Goal: Task Accomplishment & Management: Manage account settings

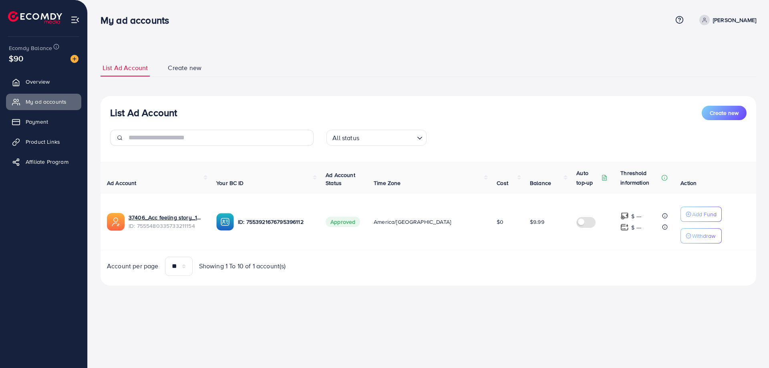
click at [386, 253] on div "Ad Account Your BC ID Ad Account Status Time Zone Cost Balance Auto top-up Thre…" at bounding box center [429, 219] width 656 height 114
click at [271, 36] on div "List Ad Account Create new List Ad Account Create new All status Loading... Ad …" at bounding box center [428, 154] width 681 height 308
click at [35, 75] on link "Overview" at bounding box center [43, 82] width 75 height 16
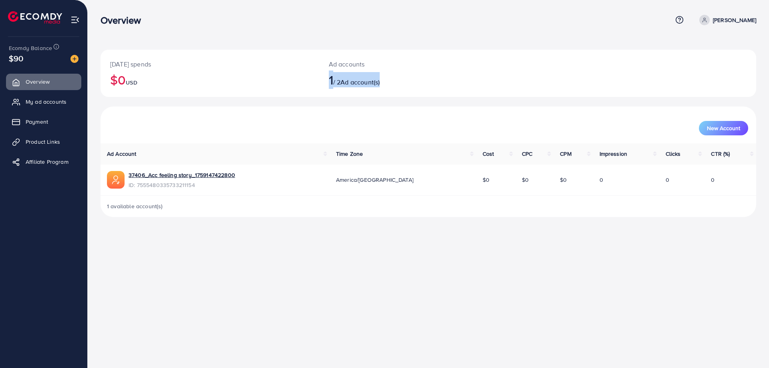
drag, startPoint x: 321, startPoint y: 83, endPoint x: 419, endPoint y: 80, distance: 98.2
click at [419, 80] on div "Ad accounts 1 / 2 Ad account(s)" at bounding box center [401, 73] width 164 height 47
click at [419, 80] on h2 "1 / 2 Ad account(s)" at bounding box center [401, 79] width 145 height 15
drag, startPoint x: 563, startPoint y: 185, endPoint x: 493, endPoint y: 181, distance: 70.2
click at [493, 181] on tr "37406_Acc feeling story_1759147422800 ID: 7555480335733211154 America/Phoenix $…" at bounding box center [429, 180] width 656 height 31
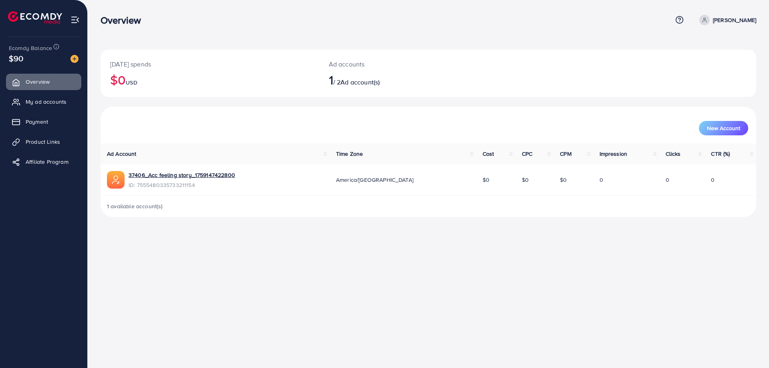
click at [515, 181] on td "$0" at bounding box center [534, 180] width 38 height 31
drag, startPoint x: 351, startPoint y: 183, endPoint x: 402, endPoint y: 185, distance: 51.3
click at [402, 185] on td "America/[GEOGRAPHIC_DATA]" at bounding box center [403, 180] width 147 height 31
click at [267, 184] on div "37406_Acc feeling story_1759147422800 ID: 7555480335733211154" at bounding box center [215, 180] width 216 height 18
click at [24, 102] on link "My ad accounts" at bounding box center [43, 102] width 75 height 16
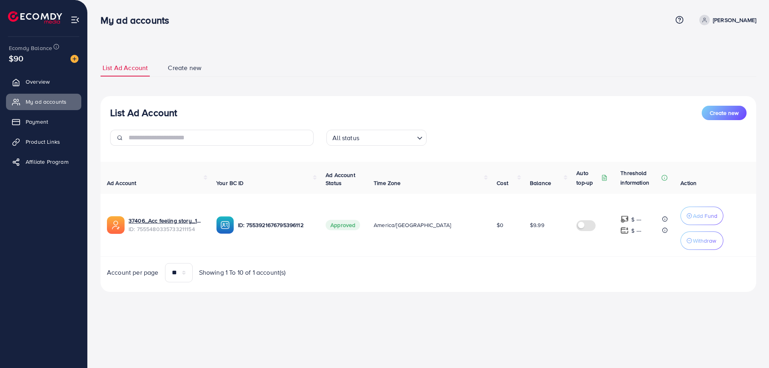
click at [426, 98] on div "List Ad Account Create new All status Loading... Ad Account Your BC ID Ad Accou…" at bounding box center [429, 194] width 656 height 196
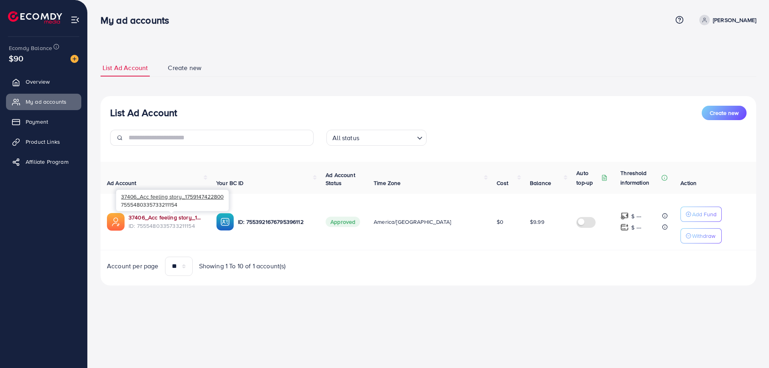
click at [187, 219] on link "37406_Acc feeling story_1759147422800" at bounding box center [166, 217] width 75 height 8
click at [316, 87] on div "List Ad Account Create new List Ad Account Create new All status Loading... Ad …" at bounding box center [429, 172] width 656 height 226
click at [388, 64] on ul "List Ad Account Create new" at bounding box center [429, 68] width 656 height 18
click at [171, 68] on span "Create new" at bounding box center [185, 67] width 34 height 9
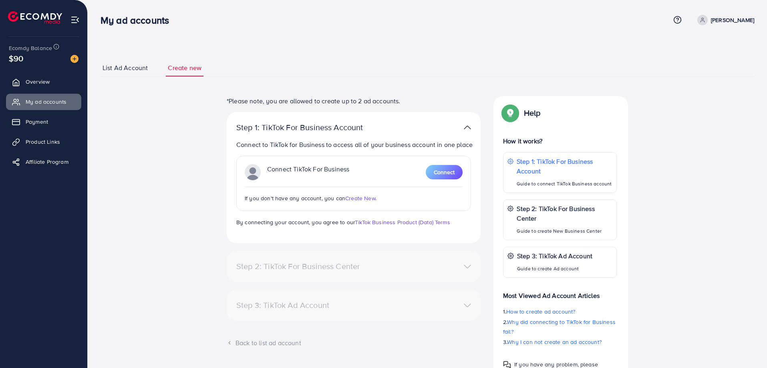
click at [123, 66] on span "List Ad Account" at bounding box center [125, 67] width 45 height 9
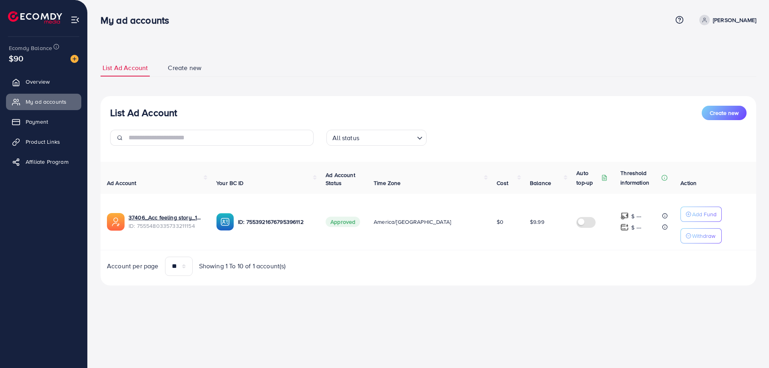
click at [345, 68] on ul "List Ad Account Create new" at bounding box center [429, 68] width 656 height 18
click at [575, 223] on label at bounding box center [586, 221] width 22 height 9
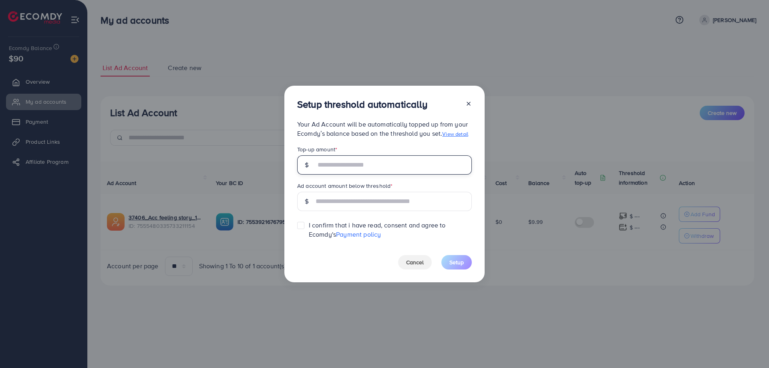
click at [355, 166] on input "text" at bounding box center [394, 164] width 156 height 19
type input "**"
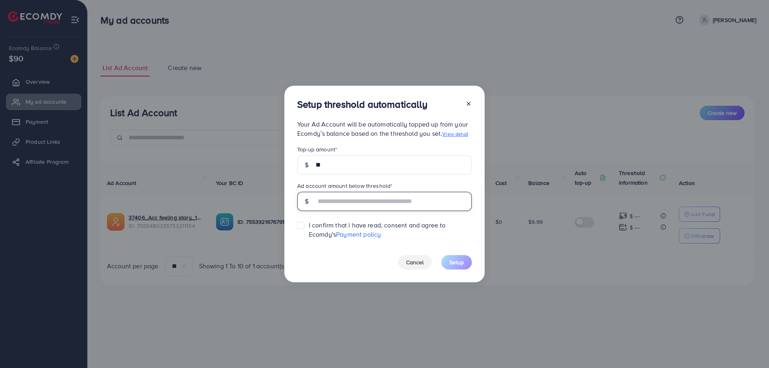
click at [345, 207] on input "text" at bounding box center [394, 201] width 156 height 19
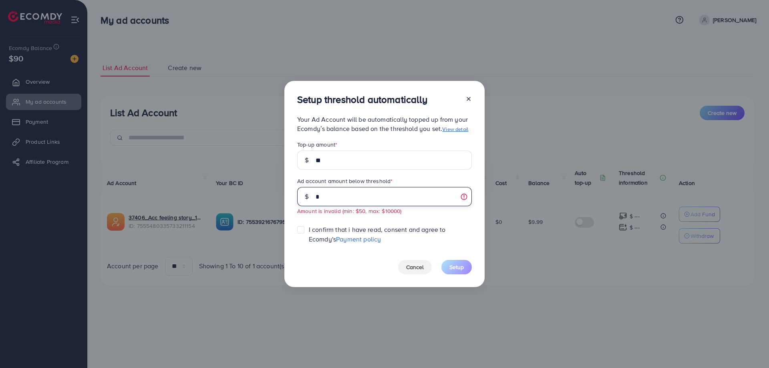
drag, startPoint x: 324, startPoint y: 198, endPoint x: 308, endPoint y: 199, distance: 15.6
click at [308, 199] on div "*" at bounding box center [384, 196] width 175 height 19
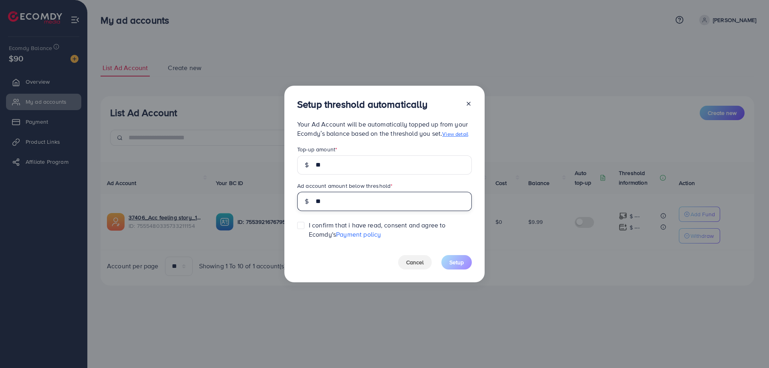
type input "**"
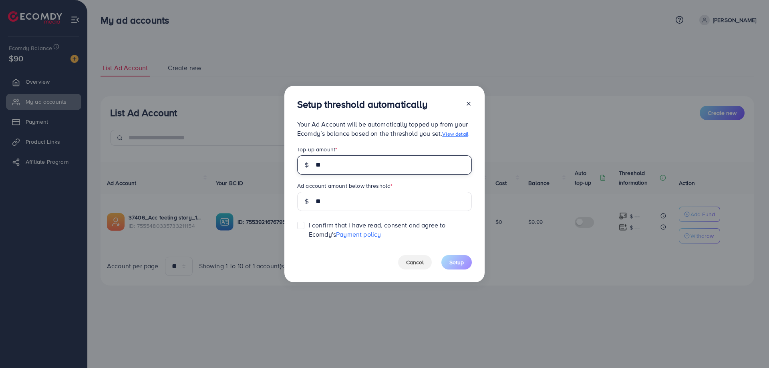
click at [334, 170] on input "**" at bounding box center [394, 164] width 156 height 19
click at [309, 221] on label at bounding box center [309, 221] width 0 height 0
click at [455, 261] on span "Setup" at bounding box center [456, 262] width 14 height 8
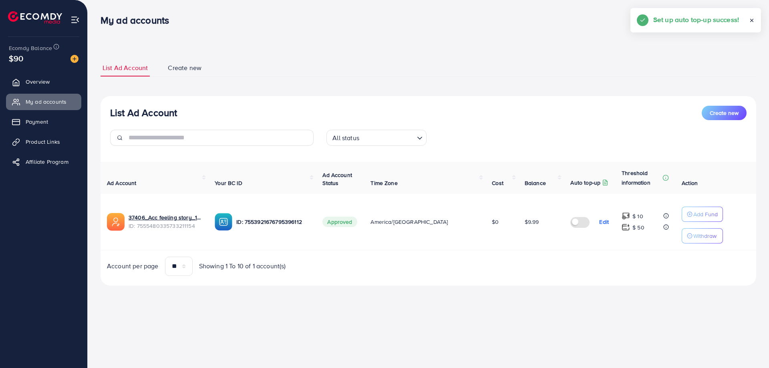
click at [520, 122] on div "List Ad Account Create new All status Loading..." at bounding box center [429, 129] width 656 height 46
click at [481, 307] on div "List Ad Account Create new List Ad Account Create new All status Loading... Ad …" at bounding box center [428, 154] width 681 height 308
click at [298, 58] on div "List Ad Account Create new List Ad Account Create new All status Loading... Ad …" at bounding box center [429, 173] width 656 height 246
click at [327, 104] on div "List Ad Account Create new All status Loading... Ad Account Your BC ID Ad Accou…" at bounding box center [429, 190] width 656 height 189
